Goal: Find contact information: Find contact information

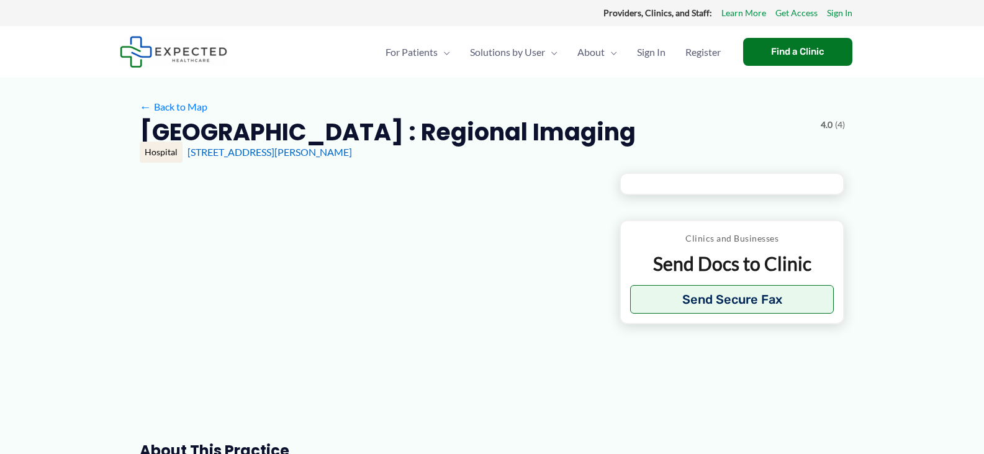
type input "**********"
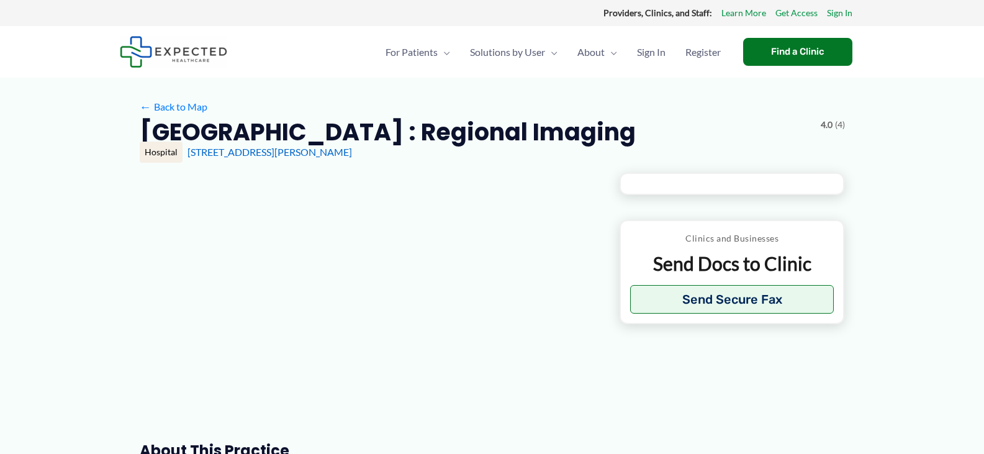
type input "**********"
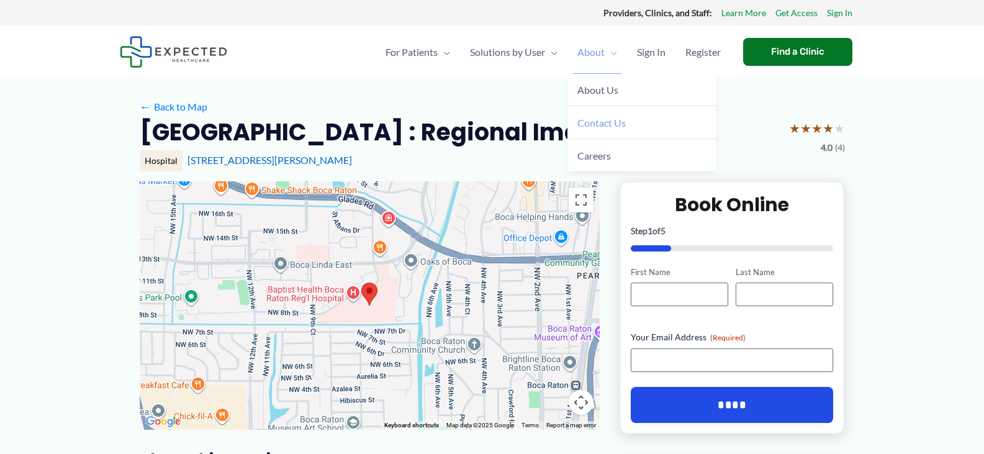
click at [600, 122] on span "Contact Us" at bounding box center [601, 123] width 48 height 12
